Goal: Task Accomplishment & Management: Use online tool/utility

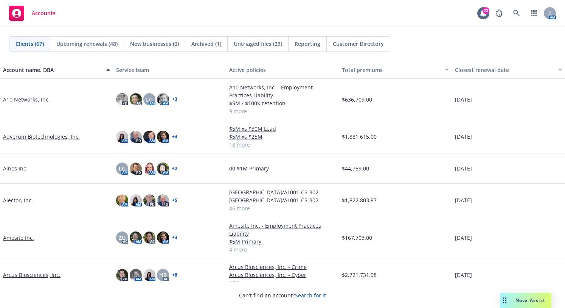
drag, startPoint x: 154, startPoint y: 21, endPoint x: 373, endPoint y: 25, distance: 218.7
click at [154, 21] on div "Accounts 23 AM" at bounding box center [282, 13] width 565 height 27
click at [512, 14] on link at bounding box center [516, 13] width 15 height 15
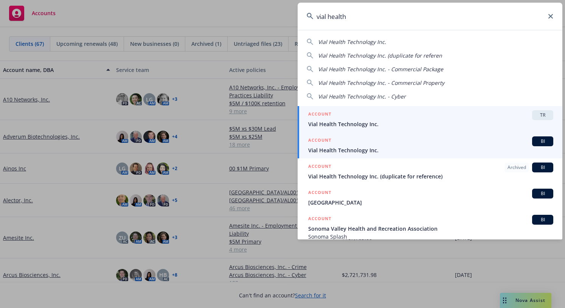
type input "vial health"
click at [344, 146] on span "Vial Health Technology Inc." at bounding box center [430, 150] width 245 height 8
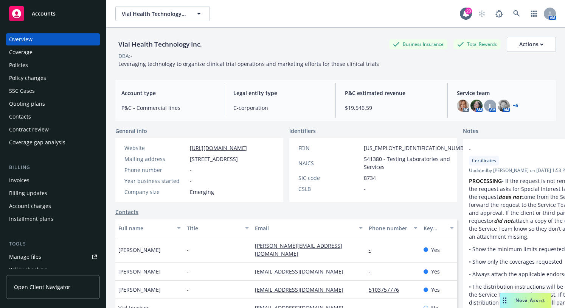
click at [19, 67] on div "Policies" at bounding box center [18, 65] width 19 height 12
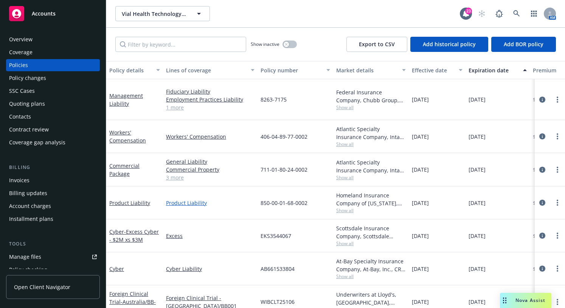
scroll to position [70, 0]
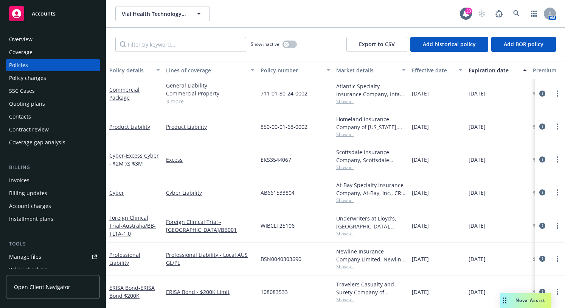
click at [19, 107] on div "Quoting plans" at bounding box center [27, 104] width 36 height 12
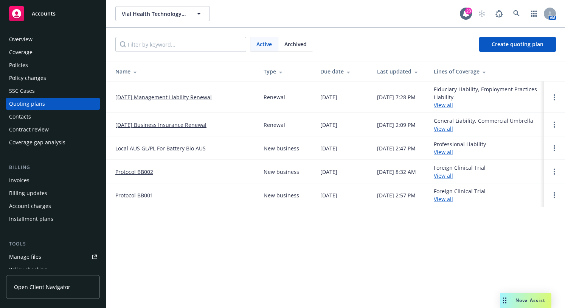
click at [142, 97] on link "[DATE] Management Liability Renewal" at bounding box center [163, 97] width 96 height 8
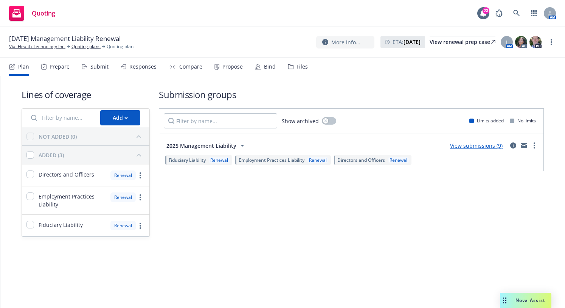
click at [208, 146] on span "2025 Management Liability" at bounding box center [201, 146] width 70 height 8
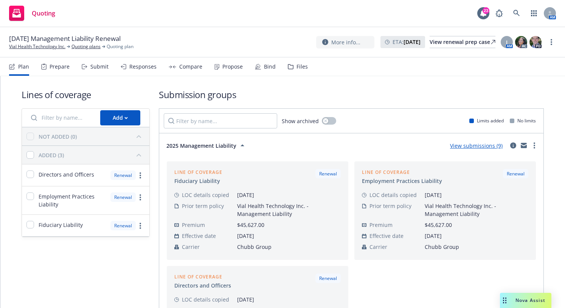
click at [464, 146] on link "View submissions (9)" at bounding box center [476, 145] width 53 height 7
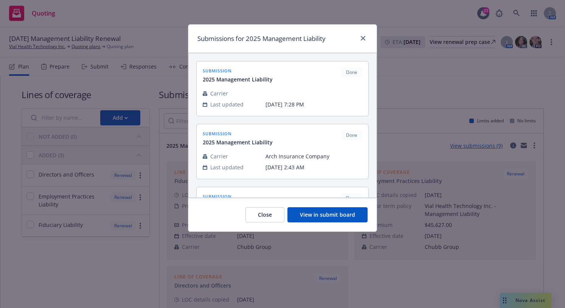
click at [318, 218] on button "View in submit board" at bounding box center [328, 214] width 80 height 15
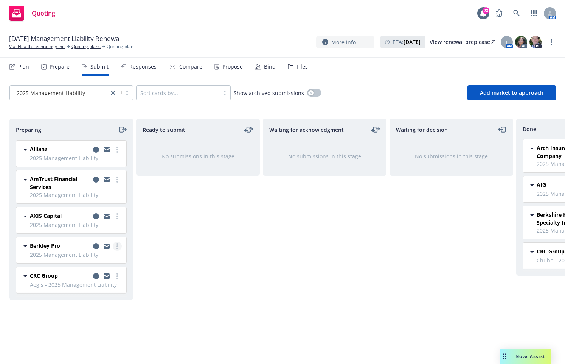
click at [119, 246] on link "more" at bounding box center [117, 245] width 9 height 9
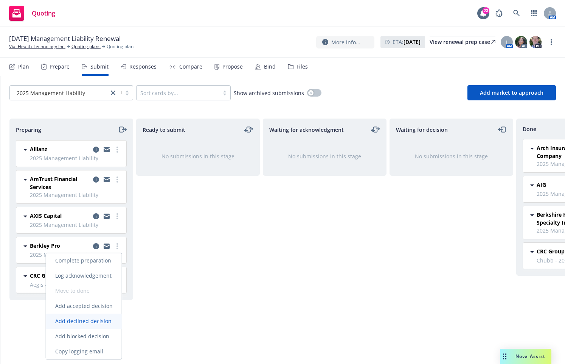
click at [96, 307] on span "Add declined decision" at bounding box center [83, 320] width 75 height 7
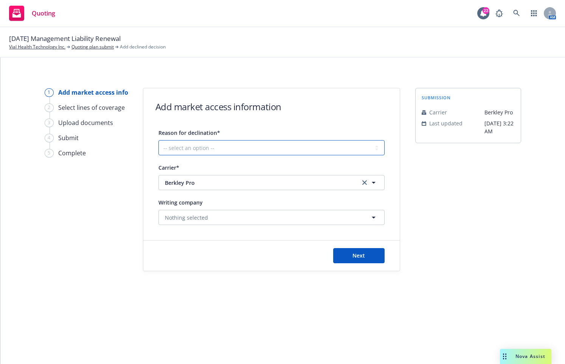
click at [344, 148] on select "-- select an option -- Cannot compete with other markets Carrier non-renewed Ca…" at bounding box center [272, 147] width 226 height 15
select select "CARRIER_UNRESPONSIVE"
click at [159, 140] on select "-- select an option -- Cannot compete with other markets Carrier non-renewed Ca…" at bounding box center [272, 147] width 226 height 15
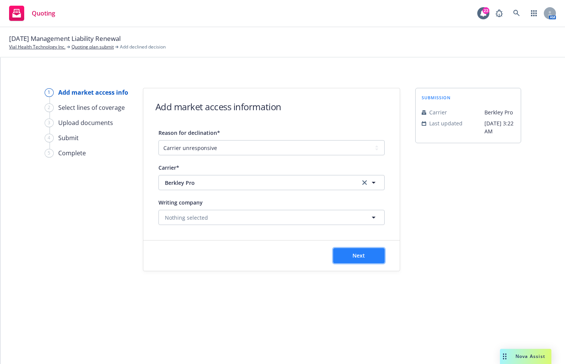
click at [360, 249] on button "Next" at bounding box center [358, 255] width 51 height 15
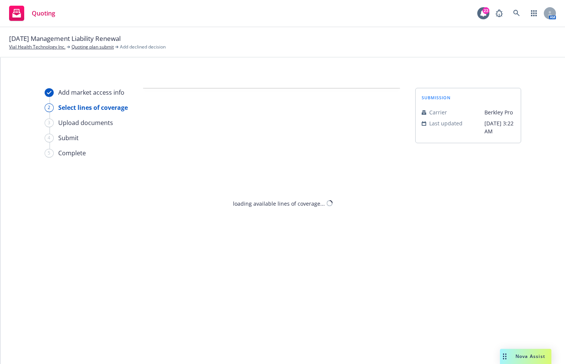
select select "CARRIER_UNRESPONSIVE"
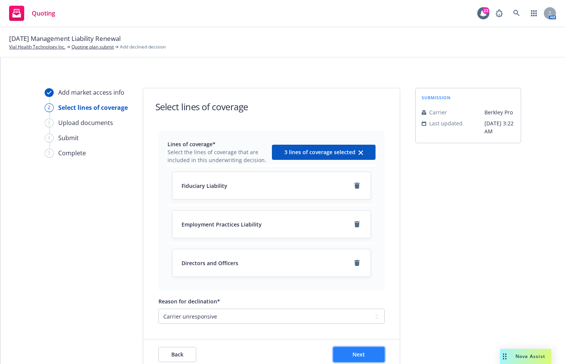
click at [353, 307] on span "Next" at bounding box center [359, 353] width 12 height 7
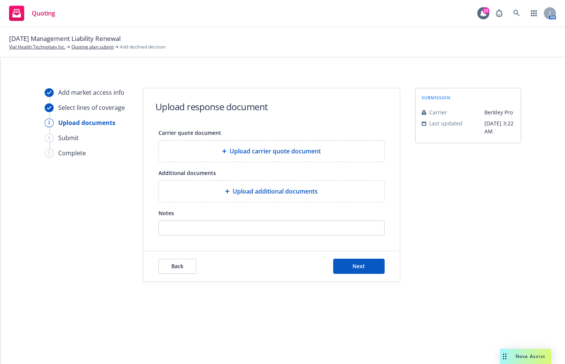
click at [362, 253] on div "Back Next" at bounding box center [271, 266] width 257 height 30
click at [357, 268] on span "Next" at bounding box center [359, 265] width 12 height 7
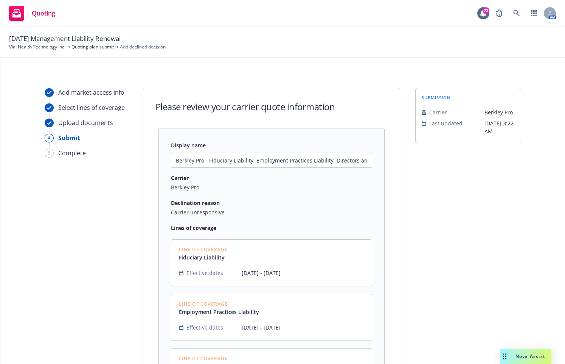
scroll to position [134, 0]
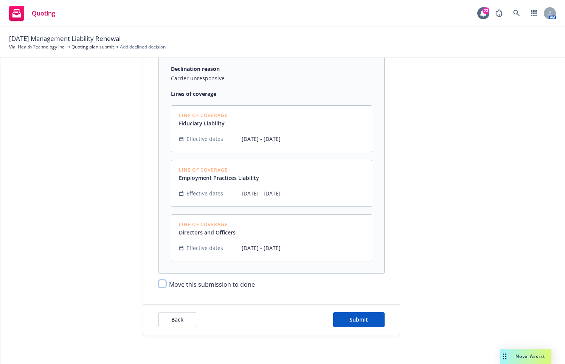
drag, startPoint x: 160, startPoint y: 283, endPoint x: 266, endPoint y: 296, distance: 107.2
click at [166, 284] on div "Move this submission to done" at bounding box center [272, 281] width 226 height 15
click at [159, 281] on input "Move this submission to done" at bounding box center [163, 284] width 8 height 8
checkbox input "true"
click at [344, 307] on button "Submit" at bounding box center [358, 319] width 51 height 15
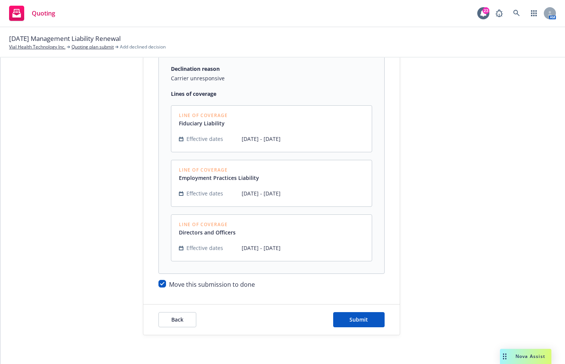
scroll to position [0, 0]
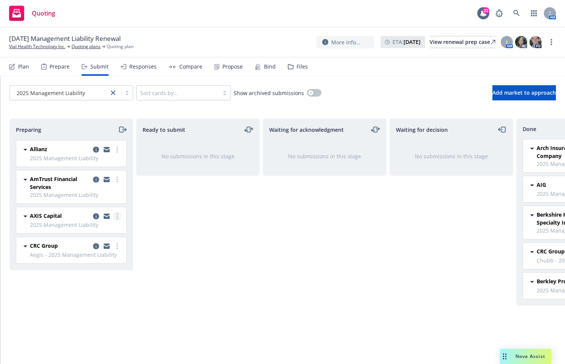
click at [115, 213] on link "more" at bounding box center [117, 216] width 9 height 9
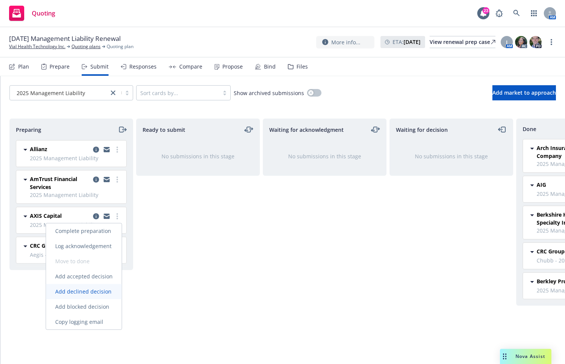
click at [93, 293] on span "Add declined decision" at bounding box center [83, 291] width 75 height 7
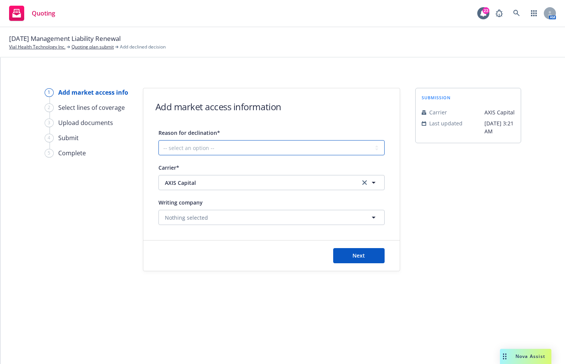
click at [371, 153] on select "-- select an option -- Cannot compete with other markets Carrier non-renewed Ca…" at bounding box center [272, 147] width 226 height 15
select select "CARRIER_UNRESPONSIVE"
click at [159, 140] on select "-- select an option -- Cannot compete with other markets Carrier non-renewed Ca…" at bounding box center [272, 147] width 226 height 15
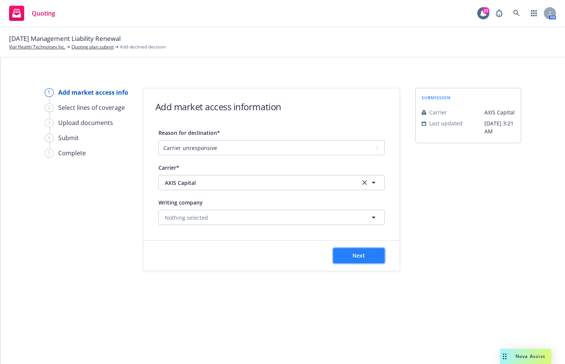
click at [369, 261] on button "Next" at bounding box center [358, 255] width 51 height 15
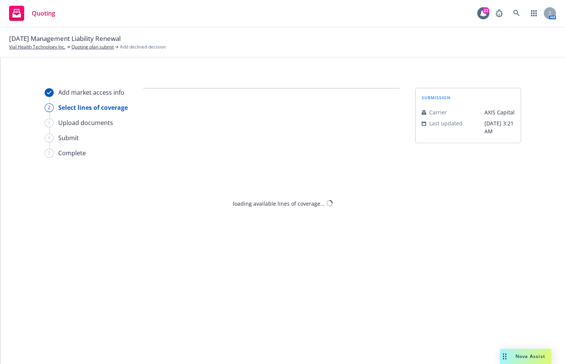
select select "CARRIER_UNRESPONSIVE"
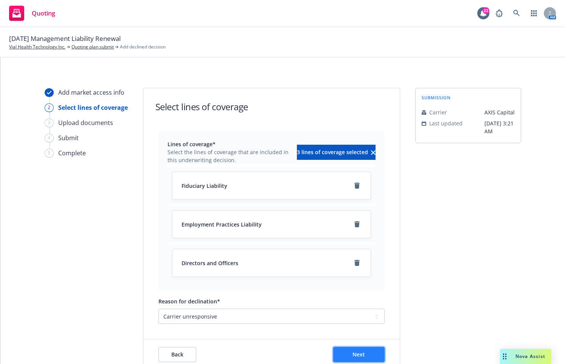
click at [362, 350] on span "Next" at bounding box center [359, 353] width 12 height 7
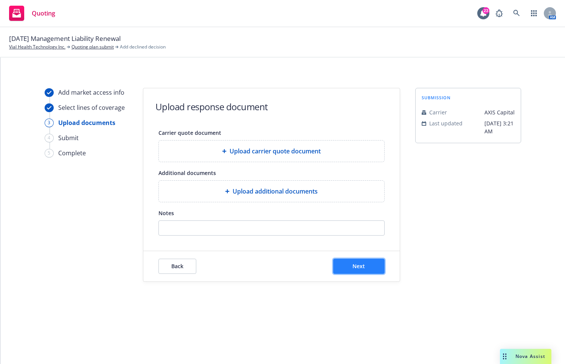
click at [351, 262] on button "Next" at bounding box center [358, 265] width 51 height 15
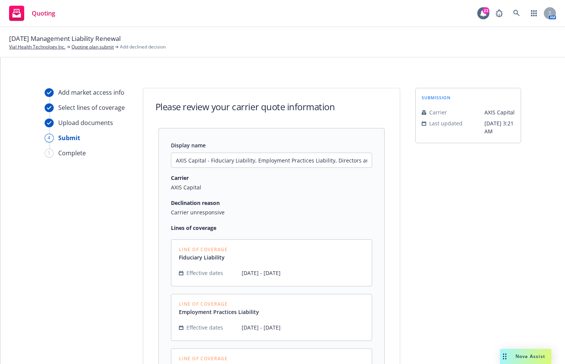
scroll to position [114, 0]
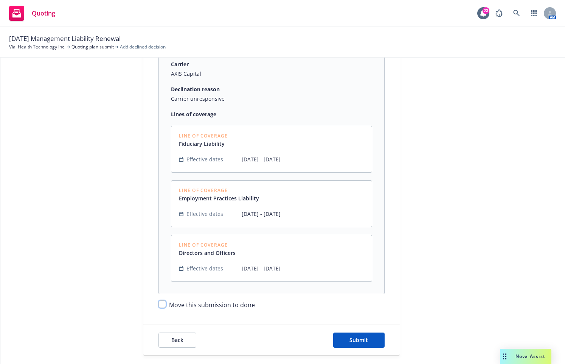
click at [159, 303] on input "Move this submission to done" at bounding box center [163, 304] width 8 height 8
checkbox input "true"
click at [345, 343] on button "Submit" at bounding box center [358, 339] width 51 height 15
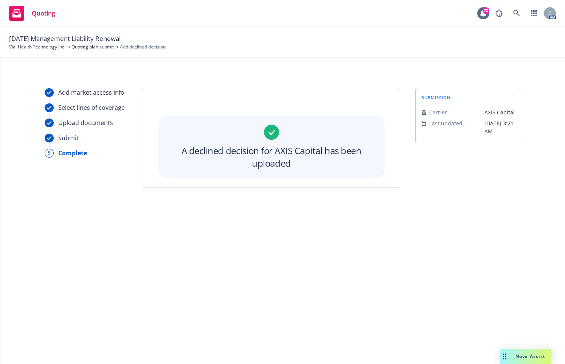
scroll to position [0, 0]
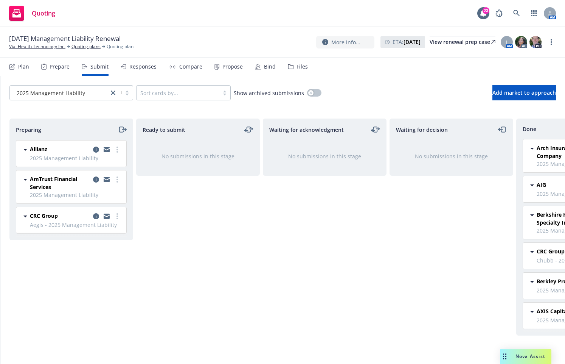
click at [147, 292] on div "Ready to submit No submissions in this stage" at bounding box center [198, 232] width 124 height 229
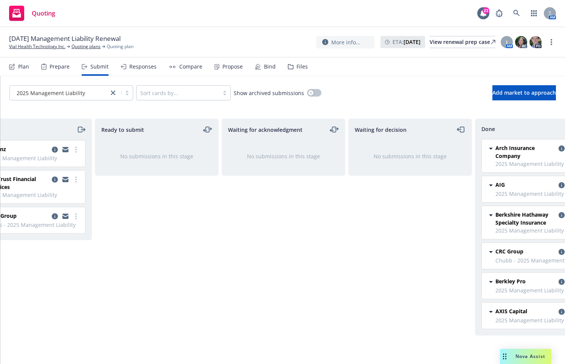
scroll to position [0, 84]
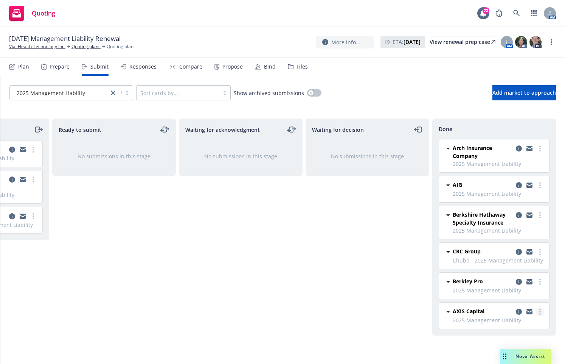
click at [543, 312] on link "more" at bounding box center [540, 311] width 9 height 9
click at [517, 250] on span "Add accepted decision" at bounding box center [507, 248] width 76 height 7
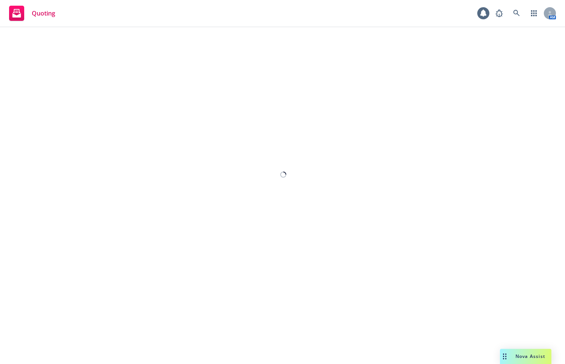
select select "12"
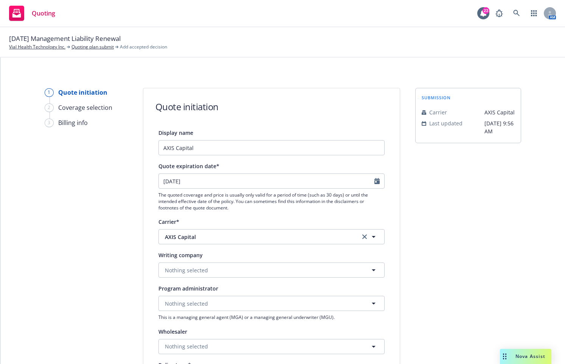
click at [80, 202] on div "1 Quote initiation 2 Coverage selection 3 Billing info" at bounding box center [86, 341] width 83 height 507
click at [96, 241] on div "1 Quote initiation 2 Coverage selection 3 Billing info" at bounding box center [86, 341] width 83 height 507
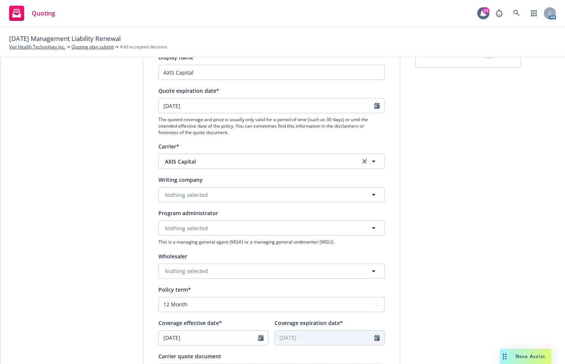
scroll to position [76, 0]
click at [81, 321] on div "1 Quote initiation 2 Coverage selection 3 Billing info" at bounding box center [86, 265] width 83 height 507
click at [56, 185] on div "1 Quote initiation 2 Coverage selection 3 Billing info" at bounding box center [86, 265] width 83 height 507
click at [93, 336] on div "1 Quote initiation 2 Coverage selection 3 Billing info" at bounding box center [86, 265] width 83 height 507
click at [432, 251] on div "submission Carrier AXIS Capital Last updated 9/30, 9:56 AM" at bounding box center [468, 265] width 106 height 507
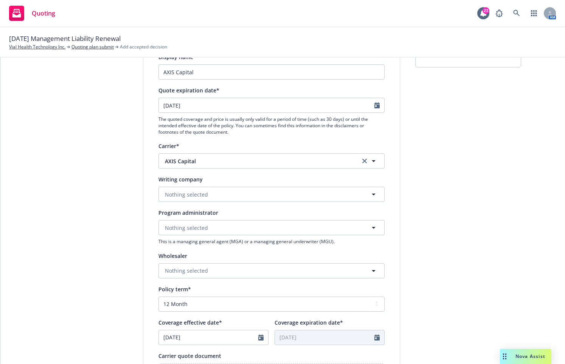
click at [95, 339] on div "1 Quote initiation 2 Coverage selection 3 Billing info" at bounding box center [86, 265] width 83 height 507
click at [370, 198] on icon "button" at bounding box center [373, 194] width 9 height 9
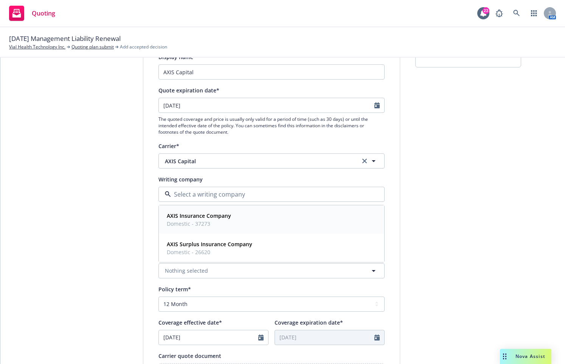
click at [302, 223] on div "AXIS Insurance Company Domestic - 37273" at bounding box center [272, 219] width 216 height 19
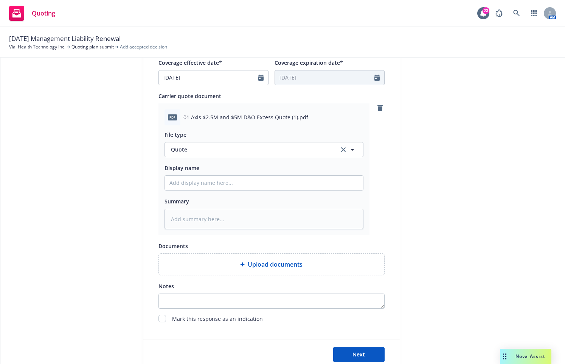
scroll to position [371, 0]
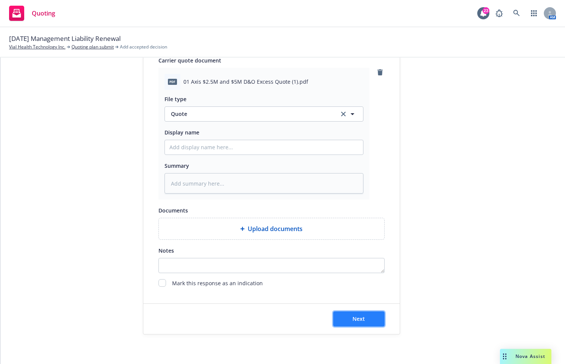
click at [361, 313] on button "Next" at bounding box center [358, 318] width 51 height 15
type textarea "x"
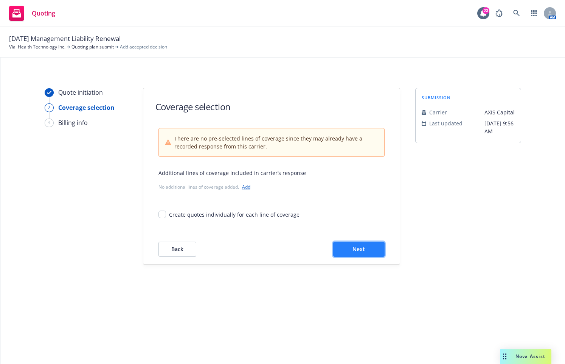
click at [372, 250] on button "Next" at bounding box center [358, 248] width 51 height 15
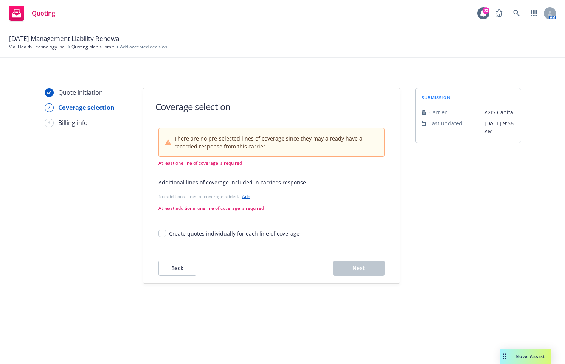
click at [244, 195] on link "Add" at bounding box center [246, 196] width 8 height 6
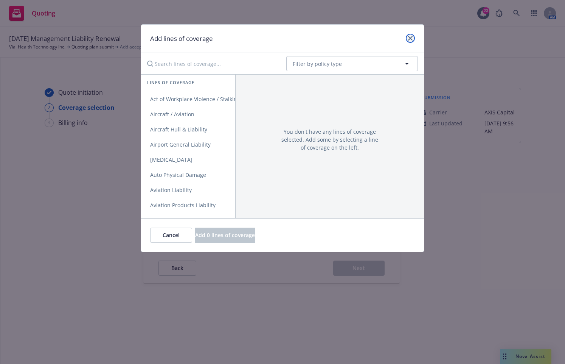
click at [411, 39] on icon "close" at bounding box center [410, 38] width 5 height 5
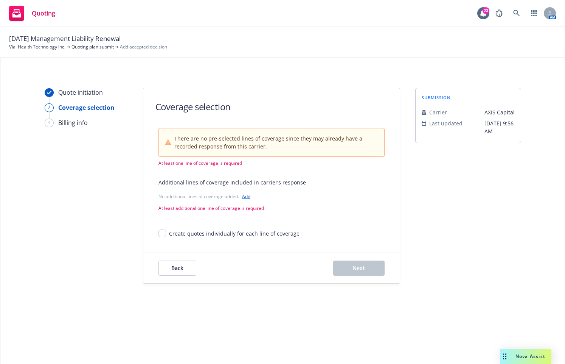
click at [243, 197] on link "Add" at bounding box center [246, 196] width 8 height 6
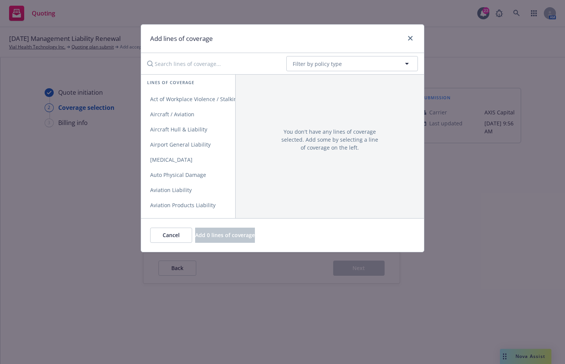
click at [193, 67] on input "Search lines of coverage..." at bounding box center [212, 63] width 138 height 15
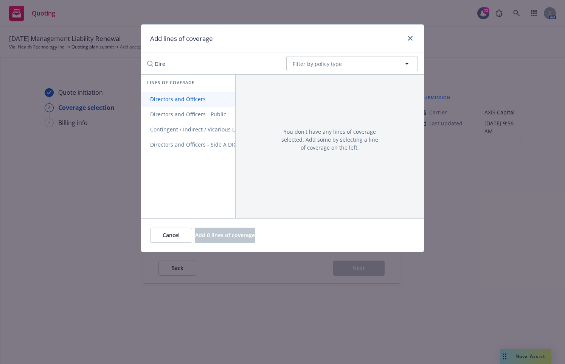
type input "Dire"
click at [182, 93] on link "Directors and Officers" at bounding box center [201, 99] width 120 height 15
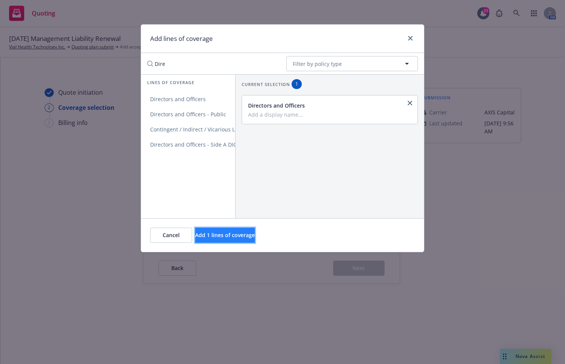
click at [242, 235] on span "Add 1 lines of coverage" at bounding box center [225, 234] width 60 height 7
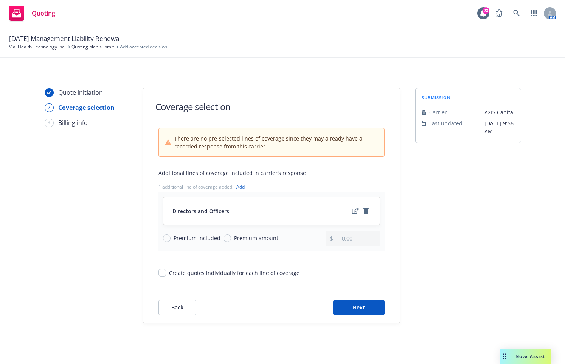
click at [240, 186] on link "Add" at bounding box center [240, 187] width 8 height 6
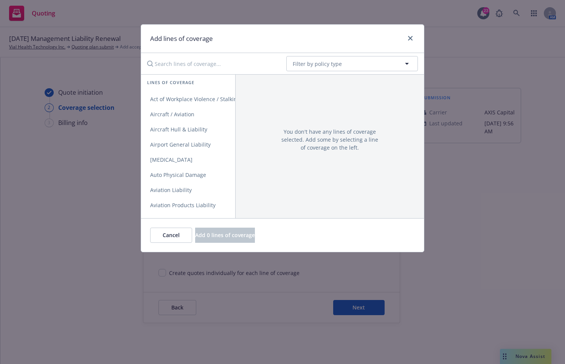
click at [206, 67] on input "Search lines of coverage..." at bounding box center [212, 63] width 138 height 15
click at [489, 270] on div "Add lines of coverage No readable name Filter by policy type Lines of coverage …" at bounding box center [282, 182] width 565 height 364
click at [222, 64] on input "Search lines of coverage..." at bounding box center [212, 63] width 138 height 15
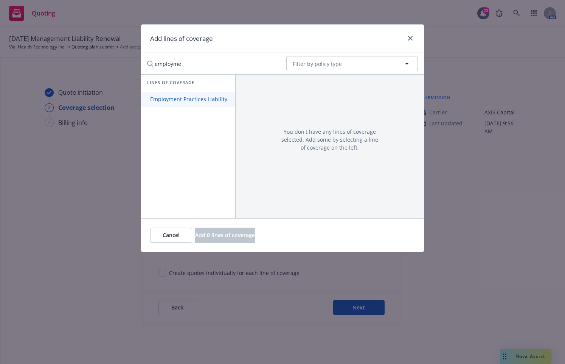
type input "employme"
click at [212, 100] on span "Employment Practices Liability" at bounding box center [188, 98] width 95 height 7
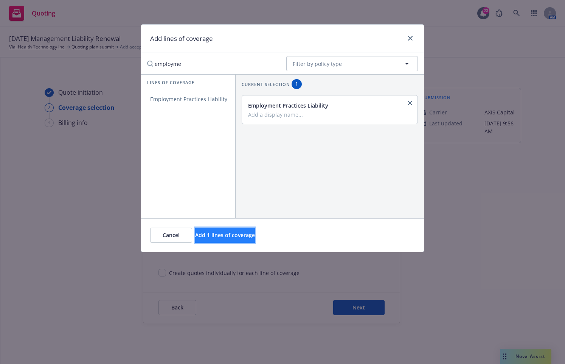
click at [245, 236] on span "Add 1 lines of coverage" at bounding box center [225, 234] width 60 height 7
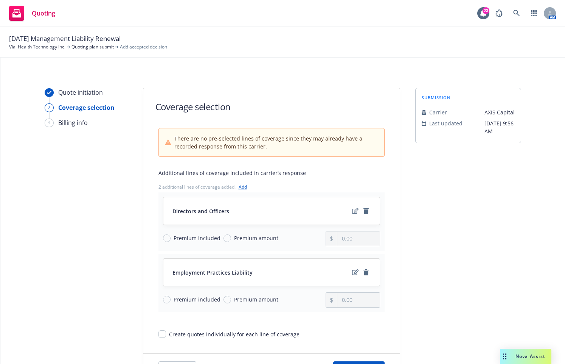
click at [239, 184] on link "Add" at bounding box center [243, 187] width 8 height 6
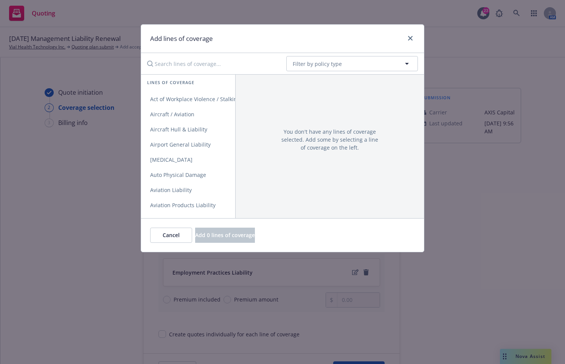
click at [202, 66] on input "Search lines of coverage..." at bounding box center [212, 63] width 138 height 15
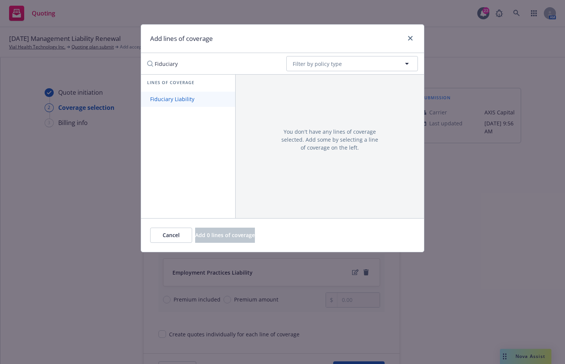
type input "Fiduciary"
click at [186, 98] on span "Fiduciary Liability" at bounding box center [172, 98] width 62 height 7
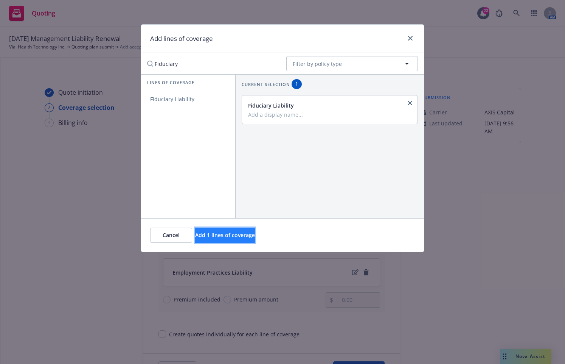
click at [248, 233] on span "Add 1 lines of coverage" at bounding box center [225, 234] width 60 height 7
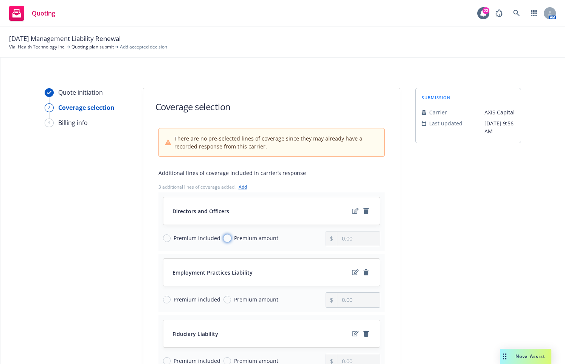
click at [224, 236] on input "Premium amount" at bounding box center [228, 238] width 8 height 8
radio input "true"
click at [353, 240] on input "0.00" at bounding box center [359, 238] width 42 height 14
drag, startPoint x: 355, startPoint y: 240, endPoint x: 330, endPoint y: 240, distance: 25.4
click at [330, 240] on div "0.00" at bounding box center [353, 238] width 54 height 15
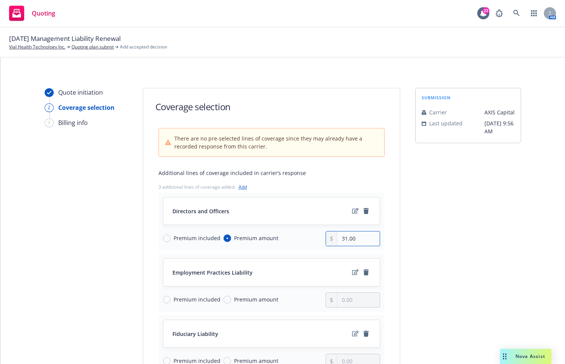
click at [360, 238] on input "31.00" at bounding box center [359, 238] width 42 height 14
type input "31,767.00"
click at [328, 249] on div "Directors and Officers Premium included Premium amount 31,767.00" at bounding box center [272, 221] width 226 height 58
click at [165, 299] on input "Premium included" at bounding box center [167, 300] width 8 height 8
radio input "true"
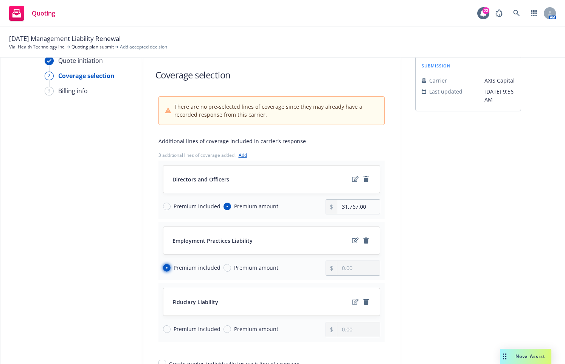
scroll to position [76, 0]
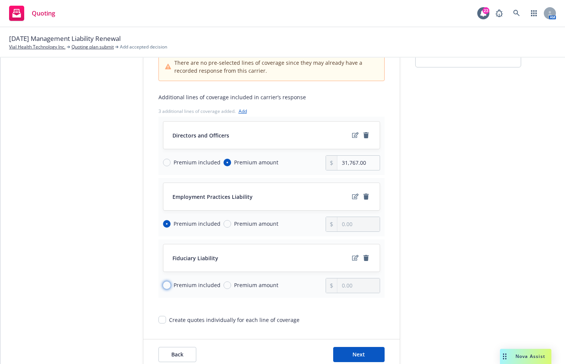
click at [165, 285] on input "Premium included" at bounding box center [167, 285] width 8 height 8
radio input "true"
click at [353, 135] on icon "edit" at bounding box center [355, 135] width 6 height 6
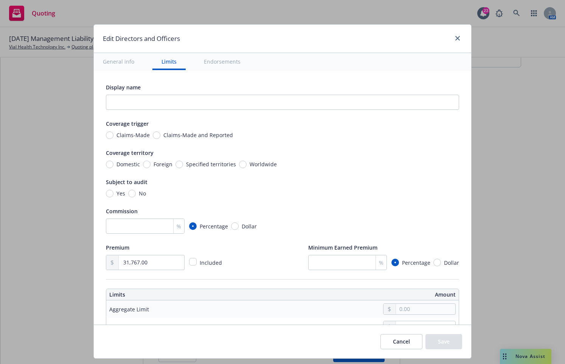
click at [394, 186] on div "Subject to audit Yes No" at bounding box center [282, 187] width 353 height 20
click at [434, 310] on input "text" at bounding box center [425, 308] width 59 height 11
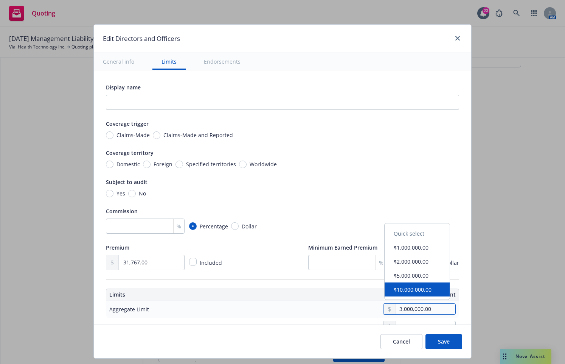
type input "3,000,000.00"
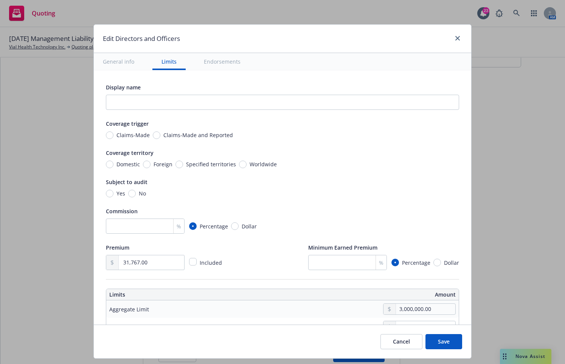
scroll to position [222, 0]
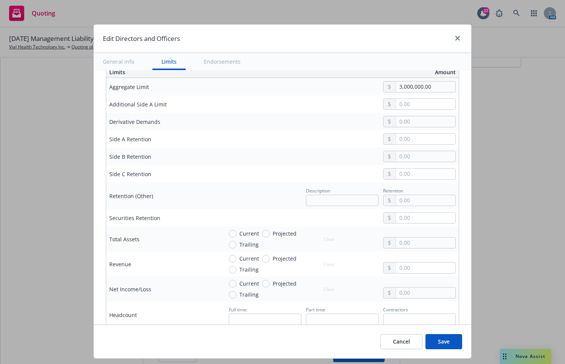
click at [498, 230] on div "Edit Directors and Officers General info Limits Endorsements Display name Cover…" at bounding box center [282, 182] width 565 height 364
click at [407, 159] on input "text" at bounding box center [425, 156] width 59 height 11
type input "25,000.00"
click at [407, 171] on input "text" at bounding box center [425, 173] width 59 height 11
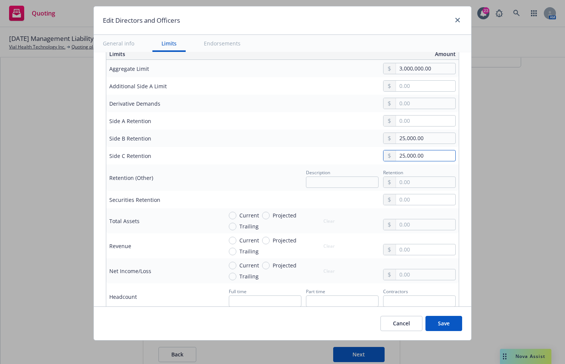
type input "25,000.00"
click at [446, 319] on button "Save" at bounding box center [444, 323] width 37 height 15
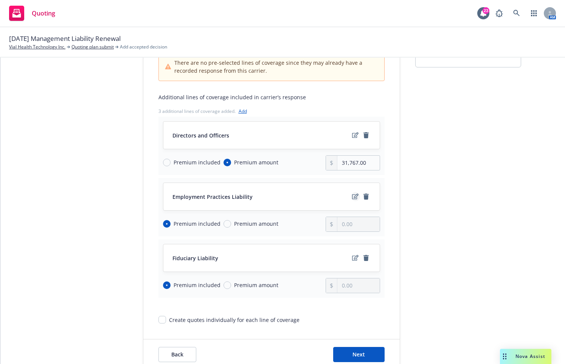
click at [355, 195] on icon "edit" at bounding box center [355, 196] width 6 height 6
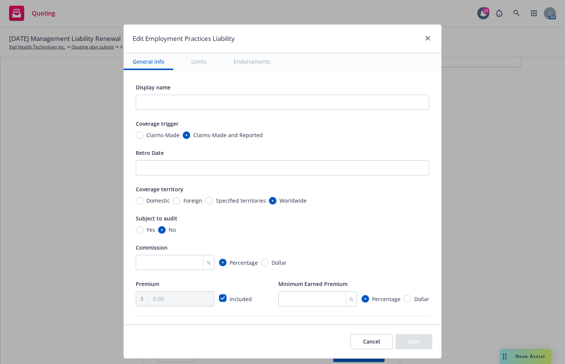
drag, startPoint x: 366, startPoint y: 242, endPoint x: 359, endPoint y: 241, distance: 6.4
click at [363, 242] on div "Display name Coverage trigger Claims-Made Claims-Made and Reported Retro Date C…" at bounding box center [283, 194] width 294 height 224
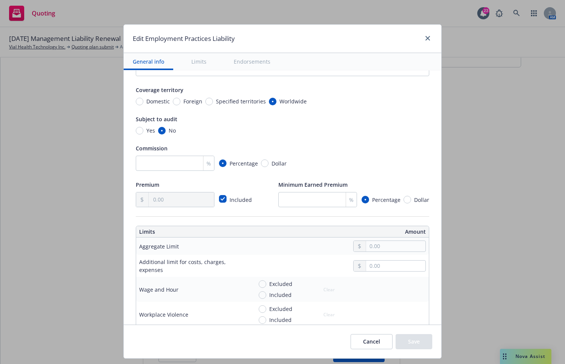
scroll to position [151, 0]
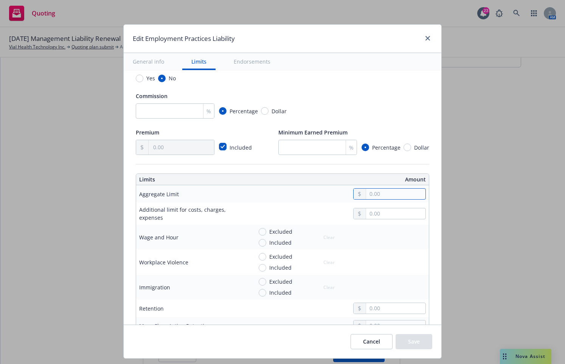
click at [376, 193] on input "text" at bounding box center [395, 193] width 59 height 11
type input "1,000,000.00"
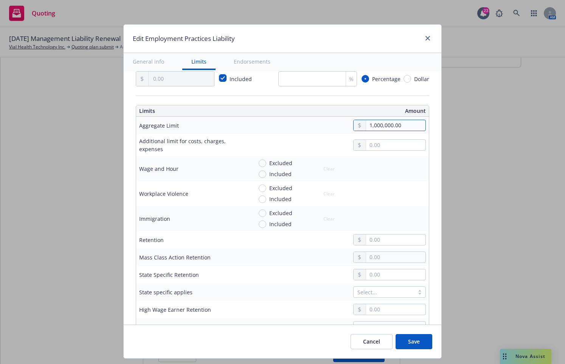
scroll to position [227, 0]
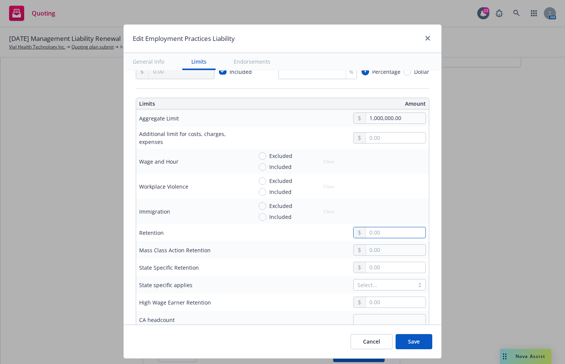
click at [382, 229] on input "text" at bounding box center [395, 232] width 59 height 11
type input "100,000.00"
drag, startPoint x: 315, startPoint y: 339, endPoint x: 323, endPoint y: 334, distance: 9.3
click at [315, 339] on div "Cancel Save" at bounding box center [283, 341] width 318 height 34
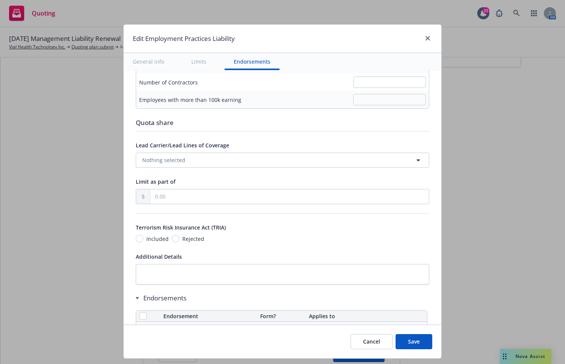
scroll to position [643, 0]
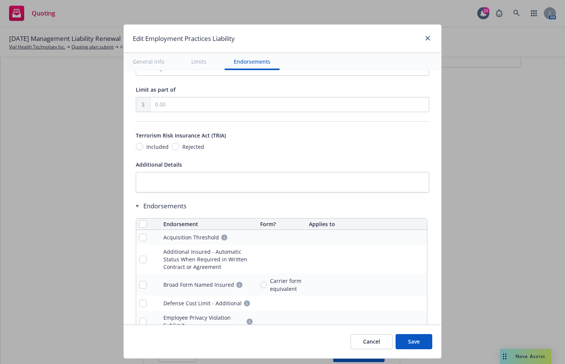
click at [405, 344] on button "Save" at bounding box center [414, 341] width 37 height 15
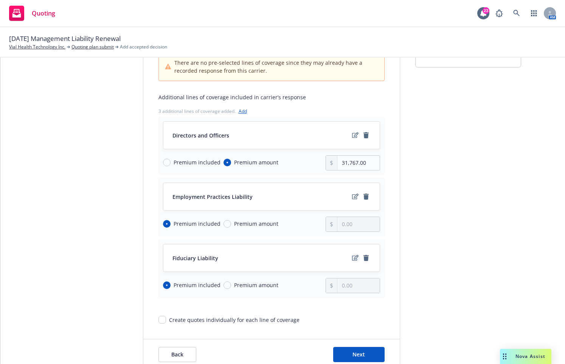
click at [353, 258] on icon "edit" at bounding box center [355, 258] width 6 height 6
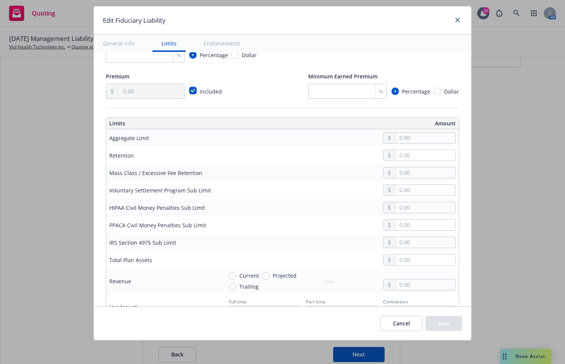
scroll to position [265, 0]
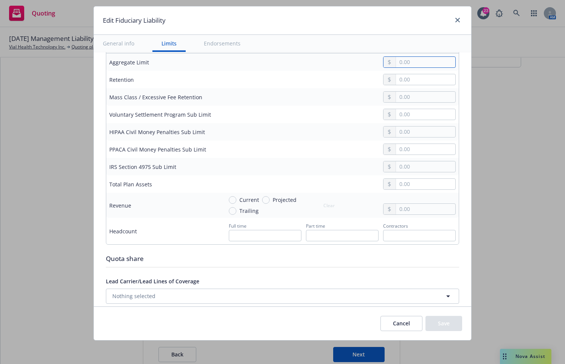
click at [399, 62] on input "text" at bounding box center [425, 62] width 59 height 11
type input "1,000,000.00"
click at [406, 80] on input "text" at bounding box center [425, 79] width 59 height 11
type input "0.00"
click at [441, 322] on button "Save" at bounding box center [444, 323] width 37 height 15
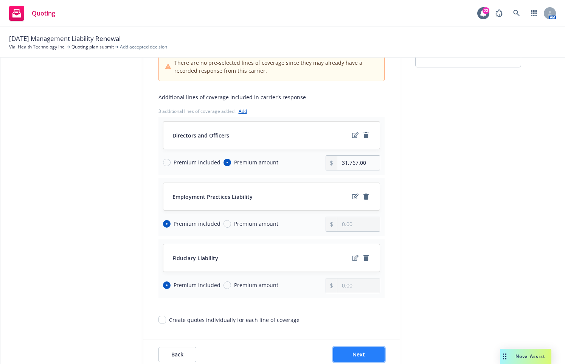
click at [361, 351] on span "Next" at bounding box center [359, 353] width 12 height 7
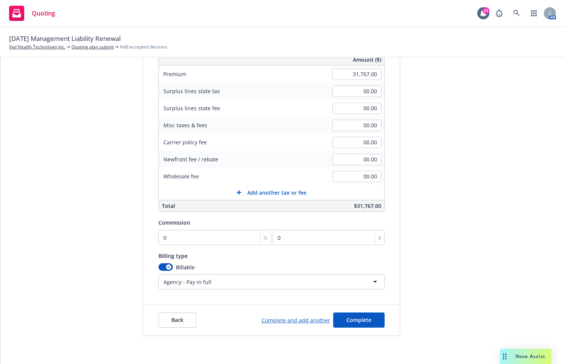
scroll to position [120, 0]
click at [58, 235] on div "Quote initiation Coverage selection 3 Billing info" at bounding box center [86, 150] width 83 height 367
click at [215, 236] on input "0" at bounding box center [215, 236] width 113 height 15
type input "2"
type input "635.34"
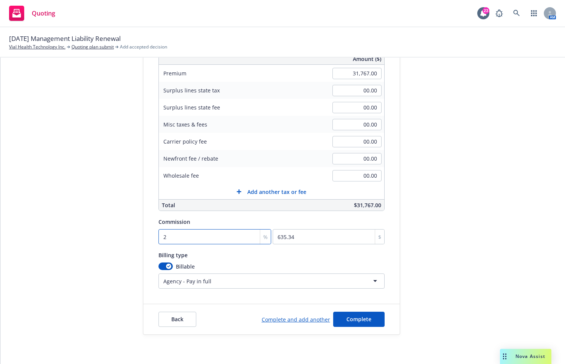
type input "20"
type input "6353.4"
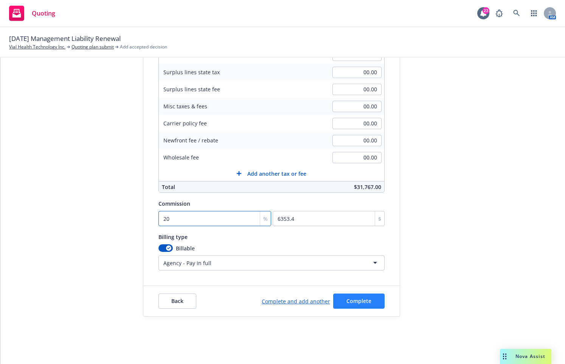
type input "20"
click at [361, 299] on span "Complete" at bounding box center [359, 300] width 25 height 7
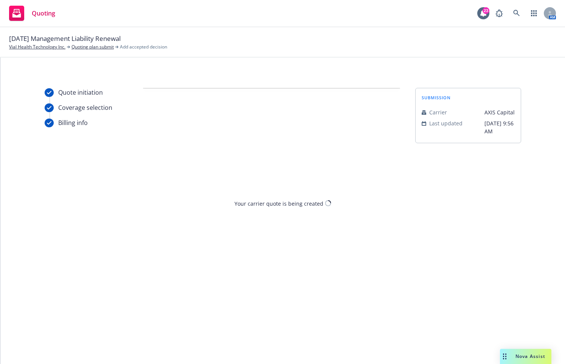
scroll to position [0, 0]
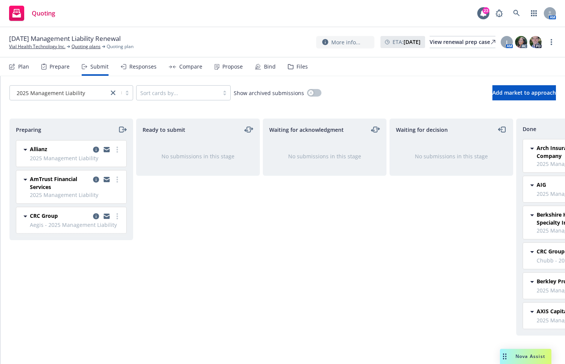
click at [187, 336] on div "Ready to submit No submissions in this stage" at bounding box center [198, 232] width 124 height 229
click at [117, 147] on circle "more" at bounding box center [118, 147] width 2 height 2
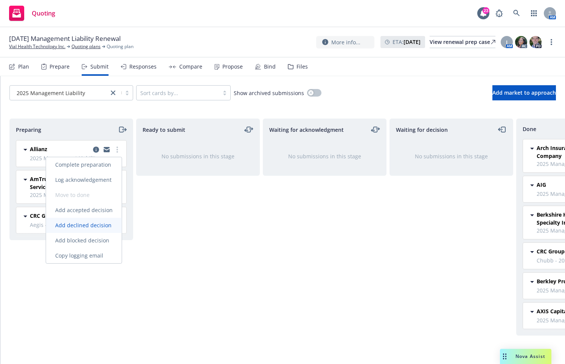
click at [95, 222] on span "Add declined decision" at bounding box center [83, 224] width 75 height 7
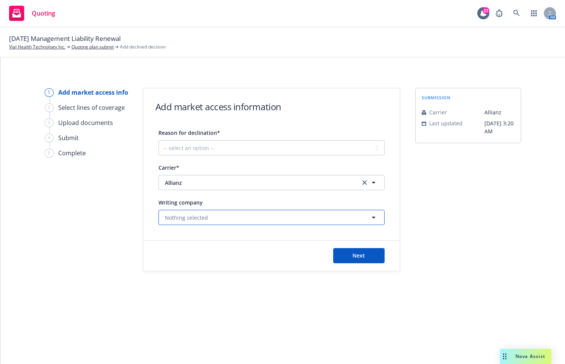
click at [334, 218] on button "Nothing selected" at bounding box center [272, 217] width 226 height 15
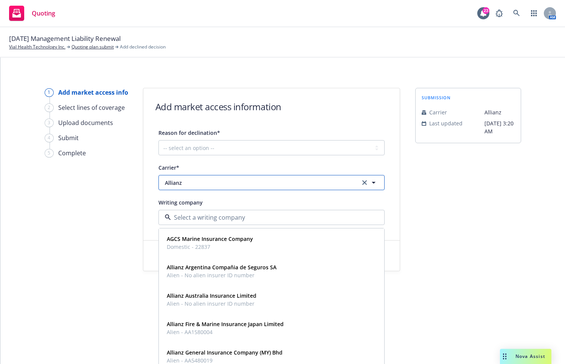
click at [264, 175] on button "Allianz" at bounding box center [272, 182] width 226 height 15
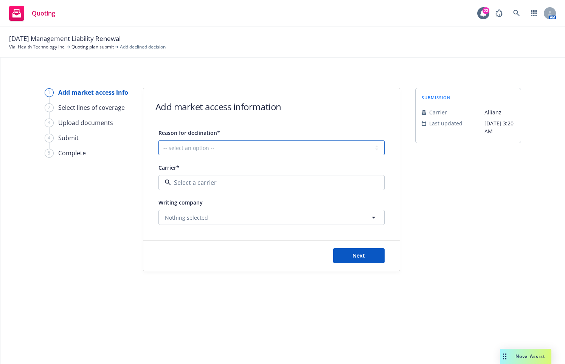
click at [260, 148] on select "-- select an option -- Cannot compete with other markets Carrier non-renewed Ca…" at bounding box center [272, 147] width 226 height 15
select select "CARRIER_UNRESPONSIVE"
click at [159, 140] on select "-- select an option -- Cannot compete with other markets Carrier non-renewed Ca…" at bounding box center [272, 147] width 226 height 15
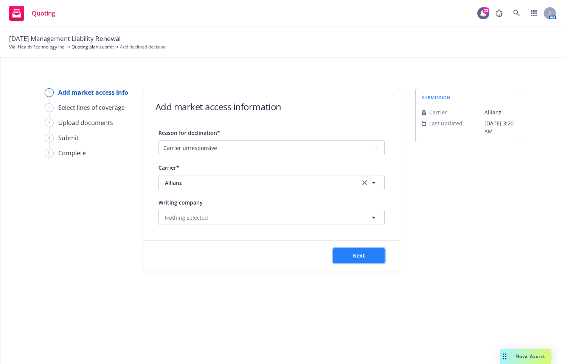
click at [358, 256] on span "Next" at bounding box center [359, 255] width 12 height 7
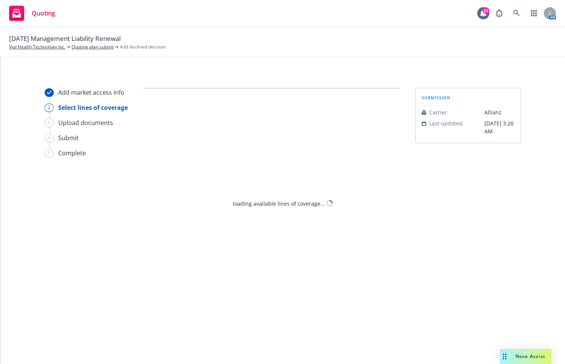
select select "CARRIER_UNRESPONSIVE"
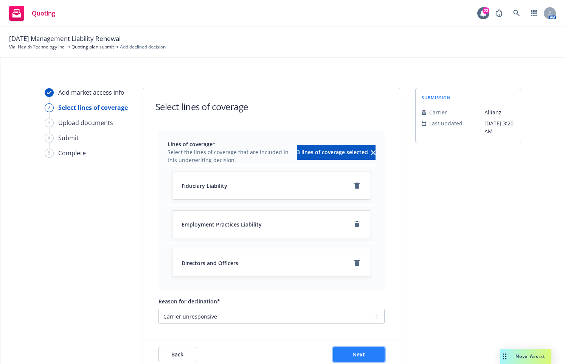
click at [371, 348] on button "Next" at bounding box center [358, 354] width 51 height 15
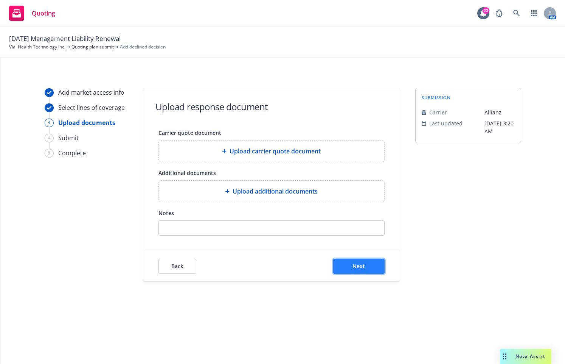
click at [379, 270] on button "Next" at bounding box center [358, 265] width 51 height 15
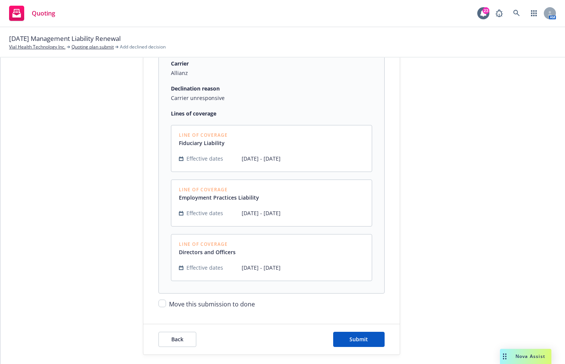
scroll to position [134, 0]
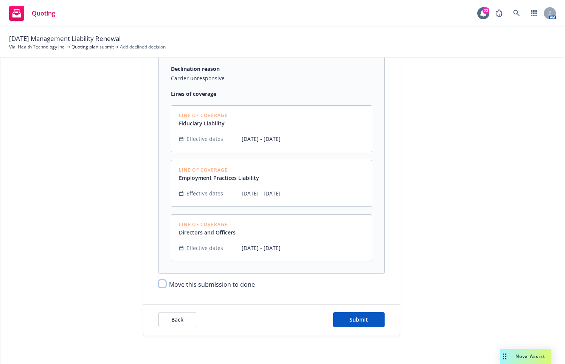
click at [159, 283] on input "Move this submission to done" at bounding box center [163, 284] width 8 height 8
checkbox input "true"
click at [370, 322] on button "Submit" at bounding box center [358, 319] width 51 height 15
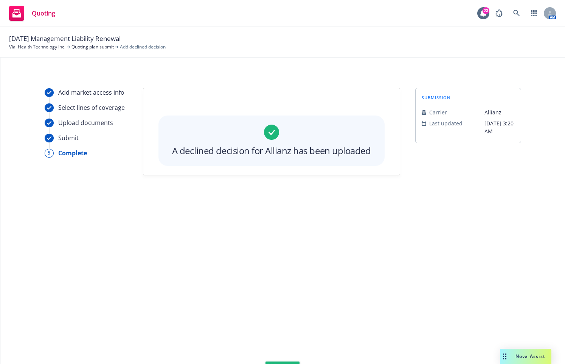
scroll to position [0, 0]
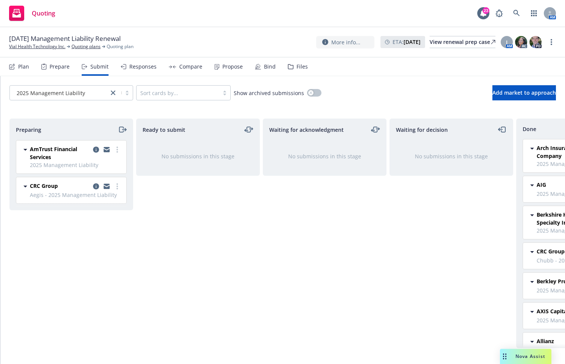
click at [64, 165] on span "2025 Management Liability" at bounding box center [76, 165] width 92 height 8
click at [118, 147] on icon "more" at bounding box center [118, 149] width 2 height 6
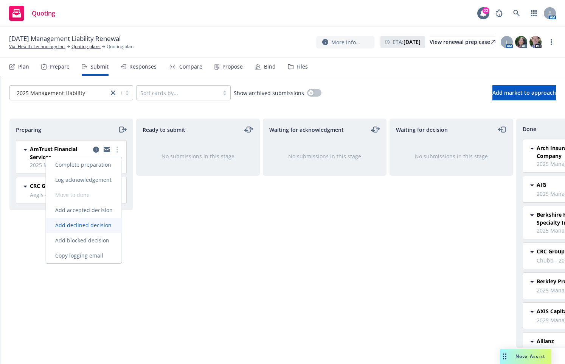
click at [83, 222] on span "Add declined decision" at bounding box center [83, 224] width 75 height 7
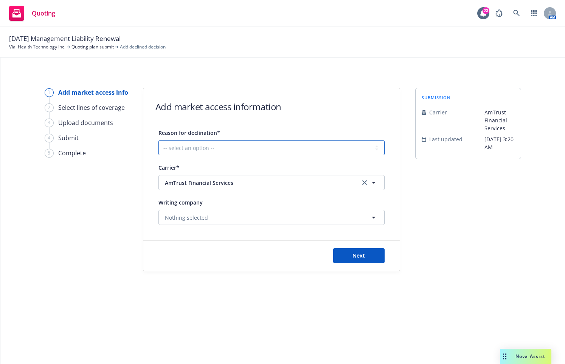
click at [303, 148] on select "-- select an option -- Cannot compete with other markets Carrier non-renewed Ca…" at bounding box center [272, 147] width 226 height 15
select select "CARRIER_UNRESPONSIVE"
click at [159, 140] on select "-- select an option -- Cannot compete with other markets Carrier non-renewed Ca…" at bounding box center [272, 147] width 226 height 15
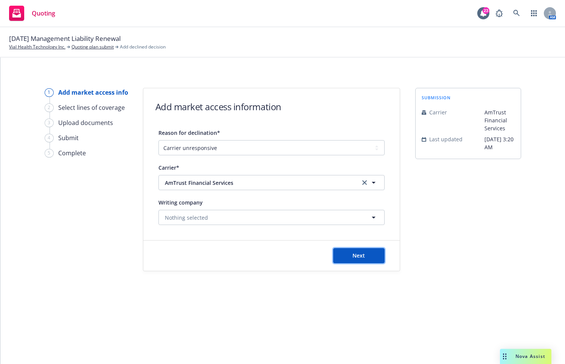
click at [351, 259] on button "Next" at bounding box center [358, 255] width 51 height 15
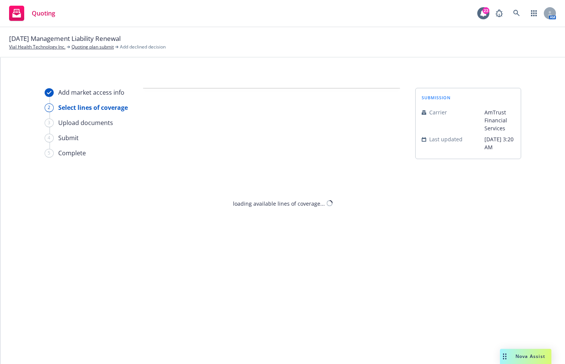
select select "CARRIER_UNRESPONSIVE"
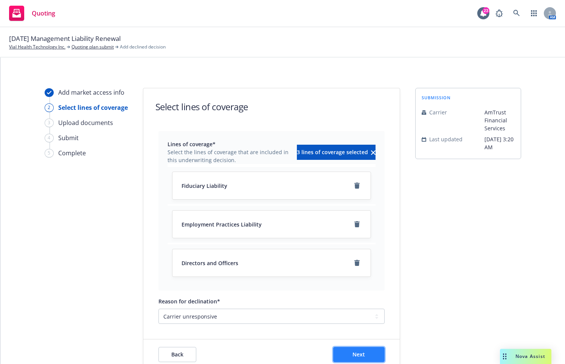
click at [375, 355] on button "Next" at bounding box center [358, 354] width 51 height 15
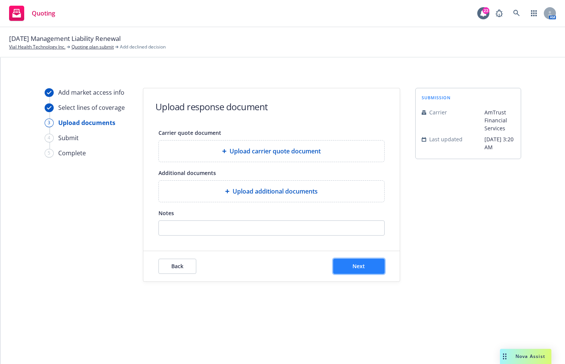
click at [356, 266] on span "Next" at bounding box center [359, 265] width 12 height 7
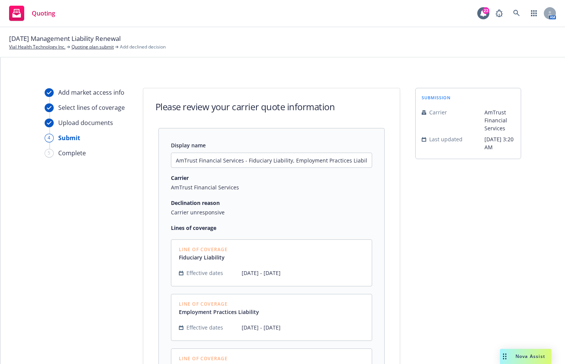
scroll to position [134, 0]
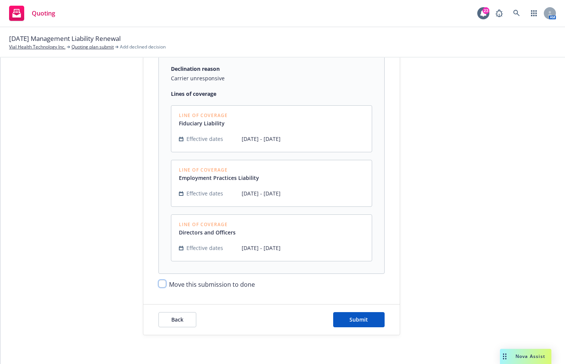
click at [159, 280] on input "Move this submission to done" at bounding box center [163, 284] width 8 height 8
checkbox input "true"
click at [365, 320] on span "Submit" at bounding box center [359, 319] width 19 height 7
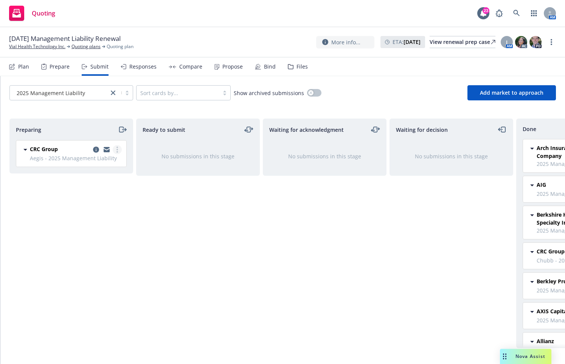
click at [117, 147] on circle "more" at bounding box center [118, 147] width 2 height 2
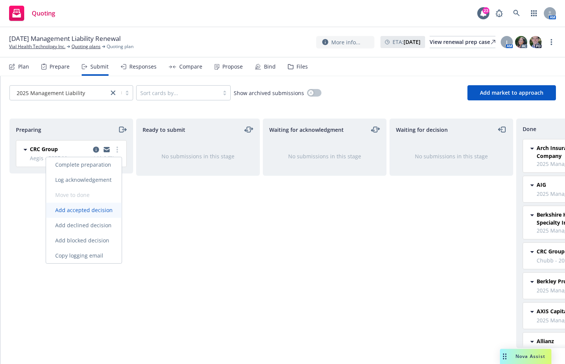
click at [92, 212] on span "Add accepted decision" at bounding box center [84, 209] width 76 height 7
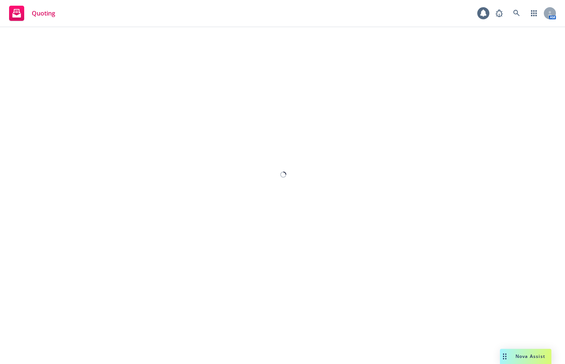
select select "12"
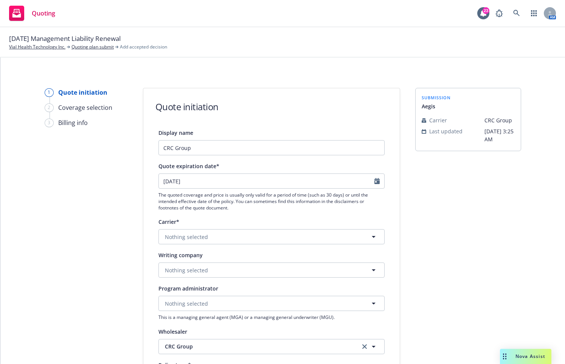
click at [495, 247] on div "submission Aegis Carrier CRC Group Last updated [DATE] 3:25 AM" at bounding box center [468, 341] width 106 height 507
click at [71, 222] on div "1 Quote initiation 2 Coverage selection 3 Billing info" at bounding box center [86, 341] width 83 height 507
click at [184, 239] on span "Nothing selected" at bounding box center [186, 237] width 43 height 8
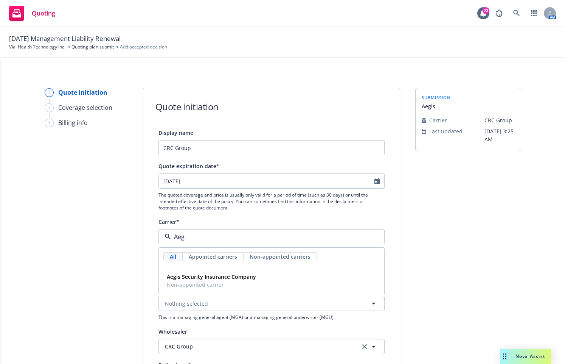
type input "Aegi"
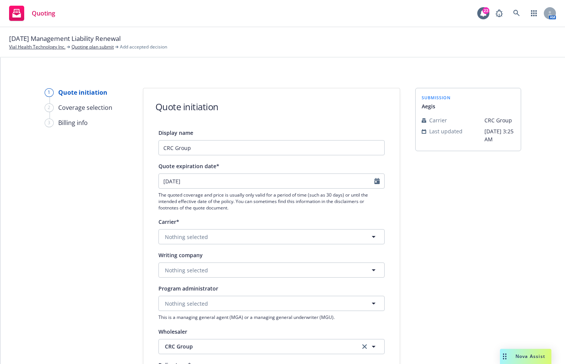
click at [45, 265] on div "1 Quote initiation 2 Coverage selection 3 Billing info" at bounding box center [86, 341] width 83 height 507
click at [188, 231] on button "Nothing selected" at bounding box center [272, 236] width 226 height 15
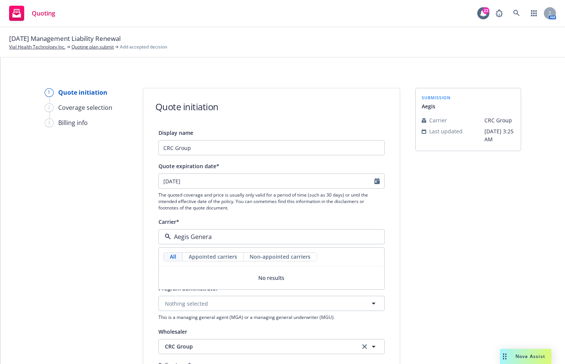
type input "Aegis General"
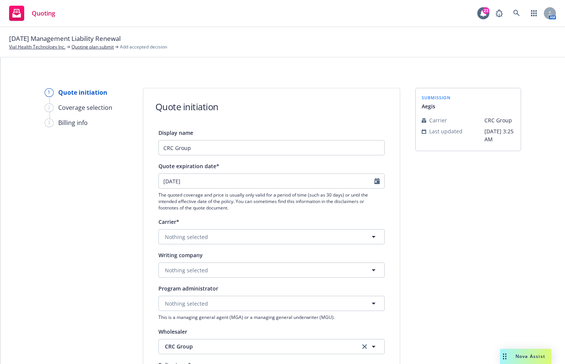
drag, startPoint x: 42, startPoint y: 344, endPoint x: 47, endPoint y: 336, distance: 9.3
click at [45, 339] on div "1 Quote initiation 2 Coverage selection 3 Billing info" at bounding box center [86, 341] width 83 height 507
click at [215, 233] on button "Nothing selected" at bounding box center [272, 236] width 226 height 15
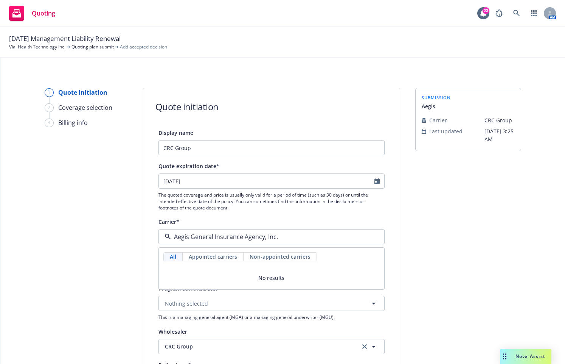
type input "Aegis General Insurance Agency, Inc."
click at [132, 282] on div "1 Quote initiation 2 Coverage selection 3 Billing info Quote initiation Display…" at bounding box center [282, 341] width 547 height 507
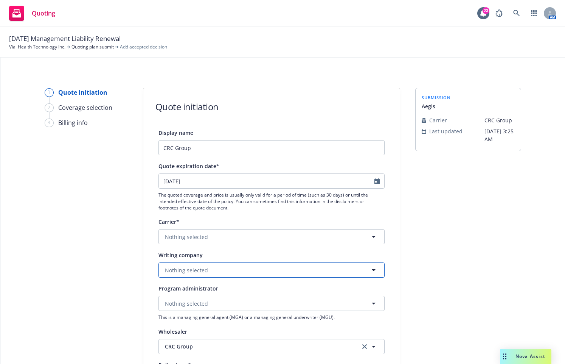
click at [172, 272] on span "Nothing selected" at bounding box center [186, 270] width 43 height 8
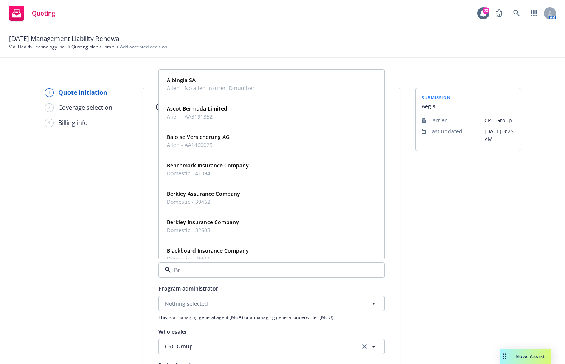
type input "Bri"
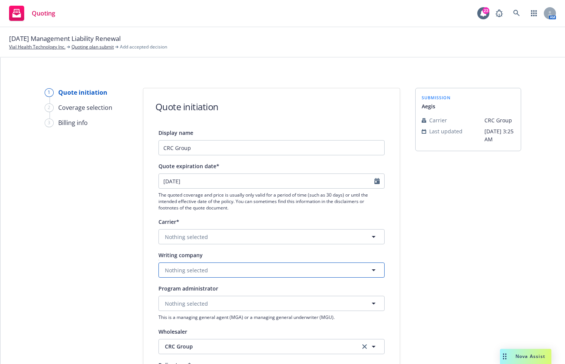
click at [179, 269] on span "Nothing selected" at bounding box center [186, 270] width 43 height 8
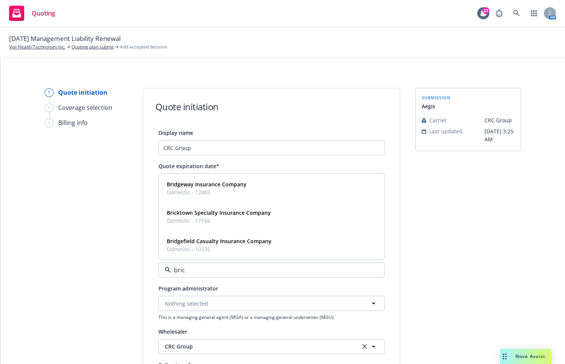
type input "brick"
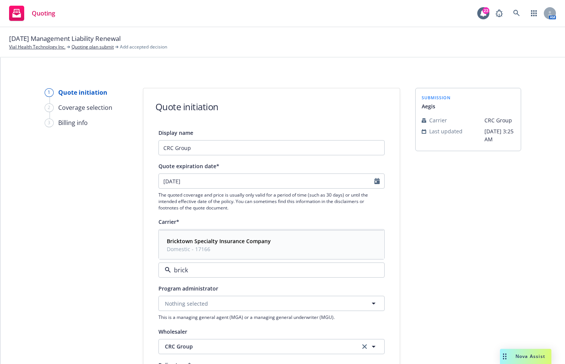
click at [196, 241] on strong "Bricktown Specialty Insurance Company" at bounding box center [219, 240] width 104 height 7
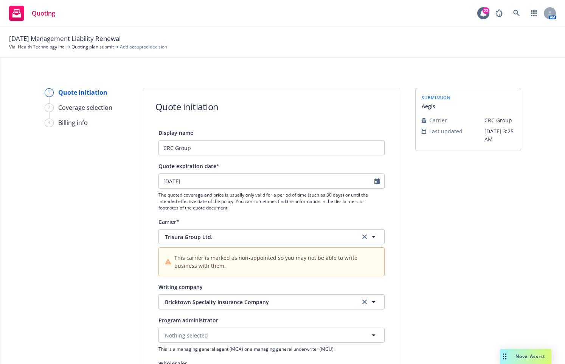
click at [94, 266] on div "1 Quote initiation 2 Coverage selection 3 Billing info" at bounding box center [86, 357] width 83 height 539
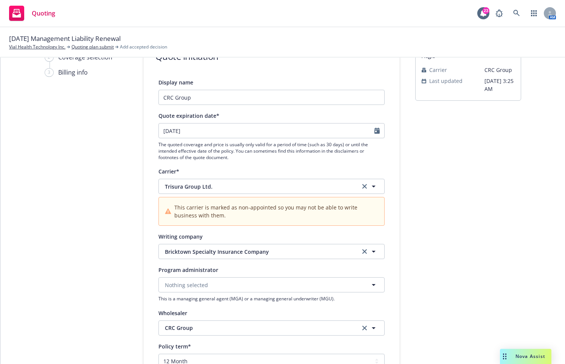
scroll to position [76, 0]
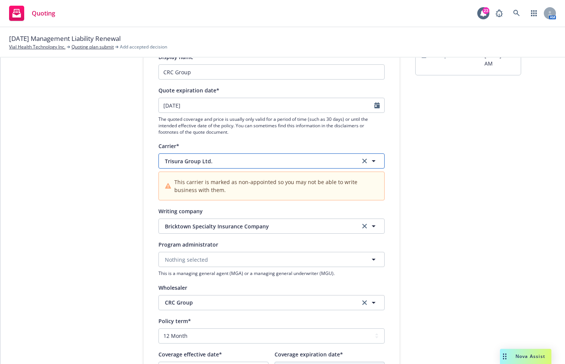
click at [226, 160] on span "Trisura Group Ltd." at bounding box center [257, 161] width 184 height 8
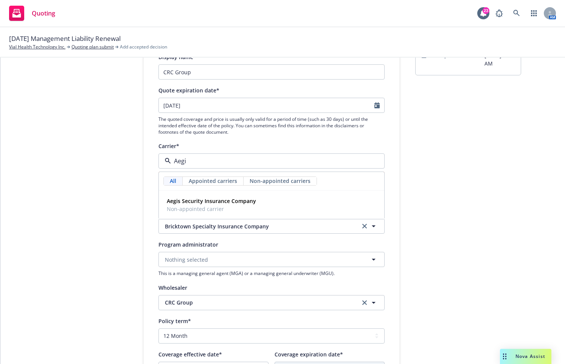
type input "Aegis"
click at [217, 216] on div "Aegis Security Insurance Company Non-appointed carrier" at bounding box center [271, 205] width 225 height 28
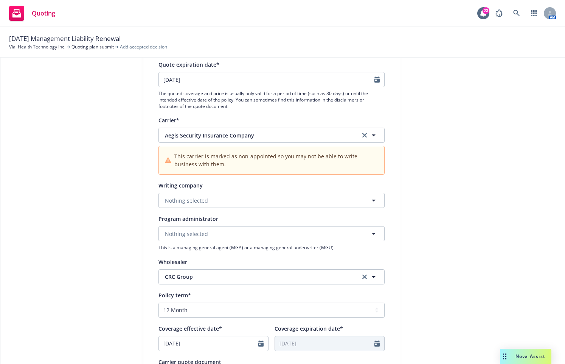
scroll to position [114, 0]
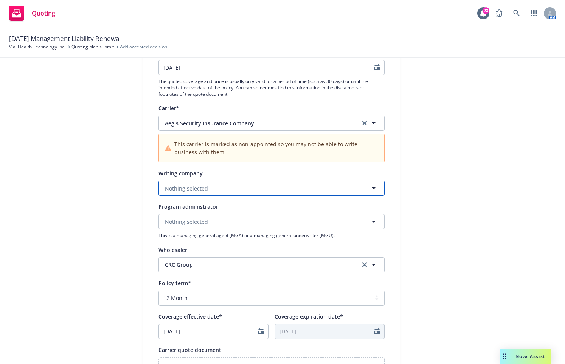
click at [257, 190] on button "Nothing selected" at bounding box center [272, 187] width 226 height 15
type input "Brick"
click at [185, 189] on span "Nothing selected" at bounding box center [186, 188] width 43 height 8
type input "[GEOGRAPHIC_DATA]"
drag, startPoint x: 70, startPoint y: 199, endPoint x: 84, endPoint y: 198, distance: 14.8
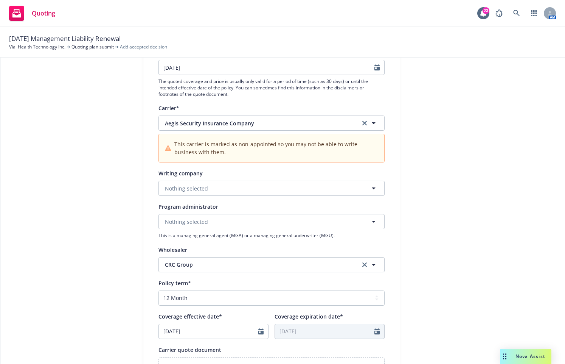
click at [69, 199] on div "1 Quote initiation 2 Coverage selection 3 Billing info" at bounding box center [86, 243] width 83 height 539
drag, startPoint x: 492, startPoint y: 295, endPoint x: 472, endPoint y: 279, distance: 25.6
click at [492, 295] on div "submission Aegis Carrier CRC Group Last updated [DATE] 3:25 AM" at bounding box center [468, 243] width 106 height 539
click at [492, 203] on div "submission Aegis Carrier CRC Group Last updated [DATE] 3:25 AM" at bounding box center [468, 243] width 106 height 539
